Goal: Task Accomplishment & Management: Book appointment/travel/reservation

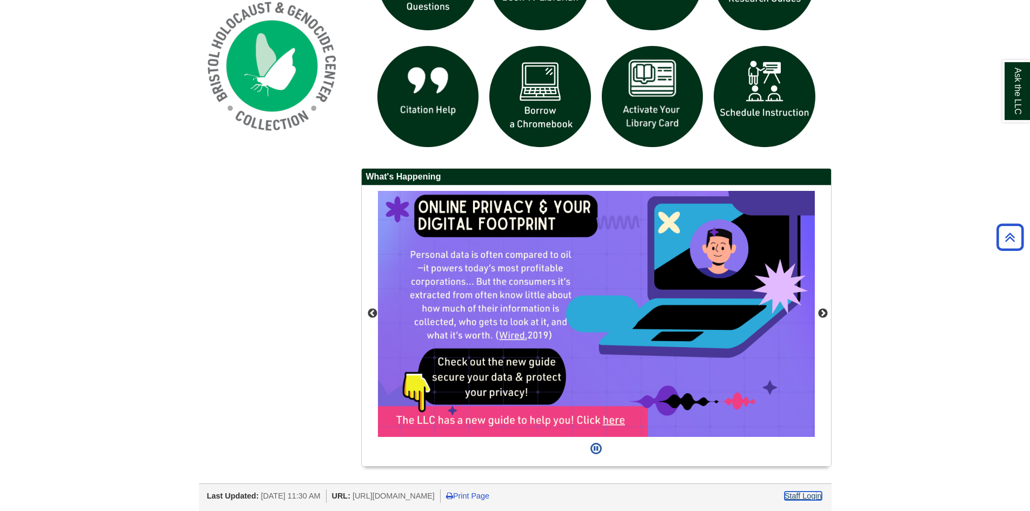
click at [800, 493] on link "Staff Login" at bounding box center [802, 495] width 37 height 9
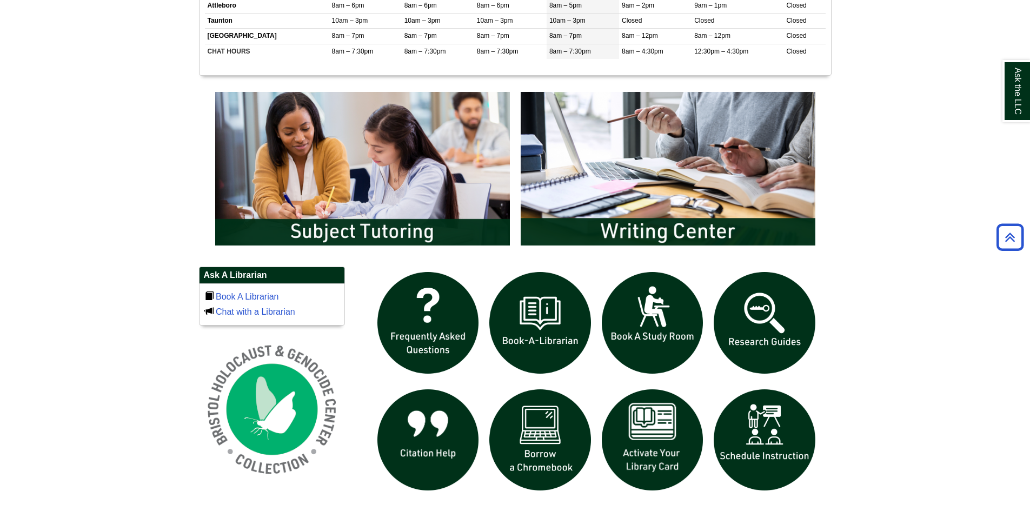
scroll to position [541, 0]
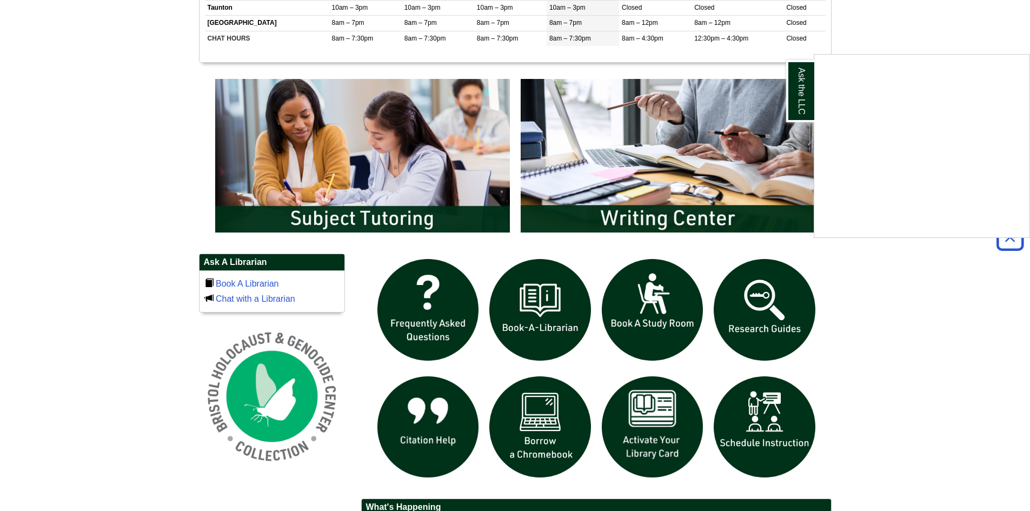
drag, startPoint x: 700, startPoint y: 438, endPoint x: 768, endPoint y: 431, distance: 69.1
drag, startPoint x: 768, startPoint y: 431, endPoint x: 917, endPoint y: 434, distance: 149.2
drag, startPoint x: 917, startPoint y: 434, endPoint x: 940, endPoint y: 434, distance: 22.2
click at [940, 434] on div "Ask the LLC" at bounding box center [515, 255] width 1030 height 511
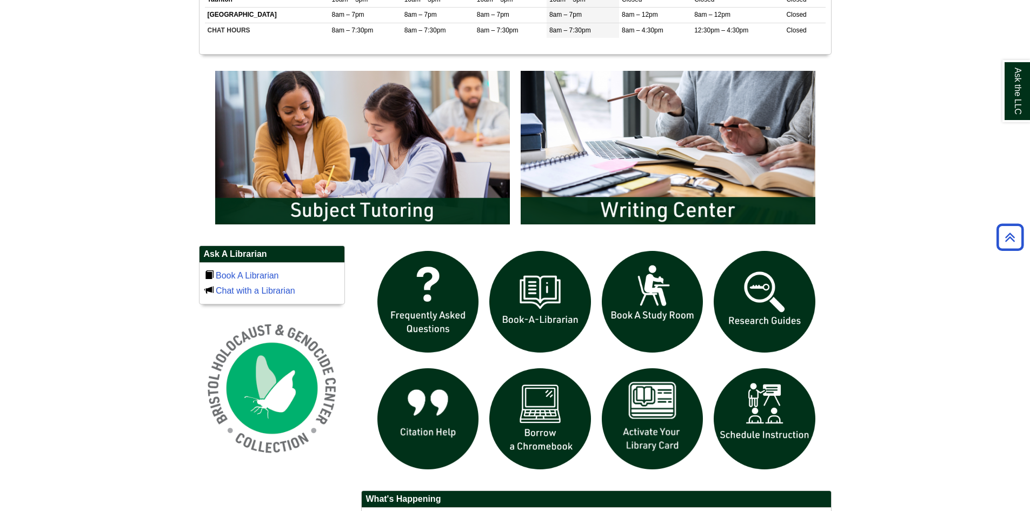
scroll to position [547, 0]
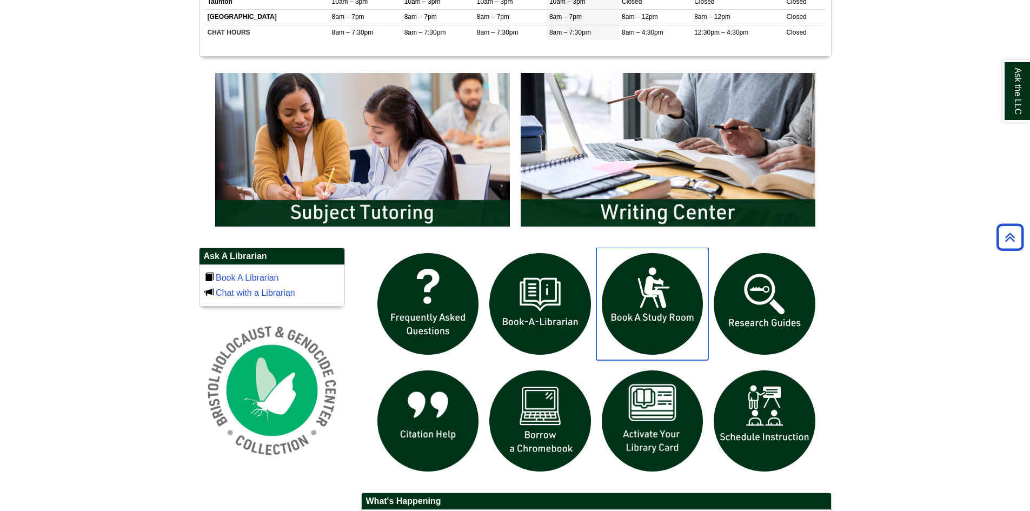
click at [660, 314] on img "slideshow" at bounding box center [652, 304] width 112 height 112
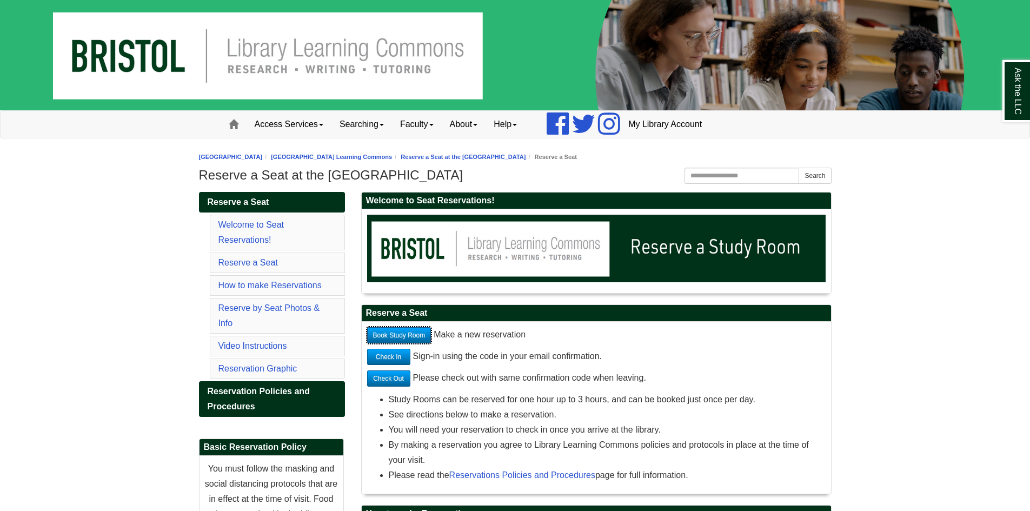
click at [397, 331] on link "Book Study Room" at bounding box center [399, 335] width 64 height 16
